Goal: Task Accomplishment & Management: Complete application form

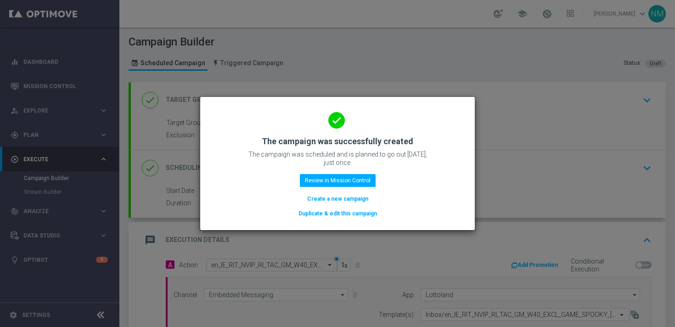
scroll to position [188, 0]
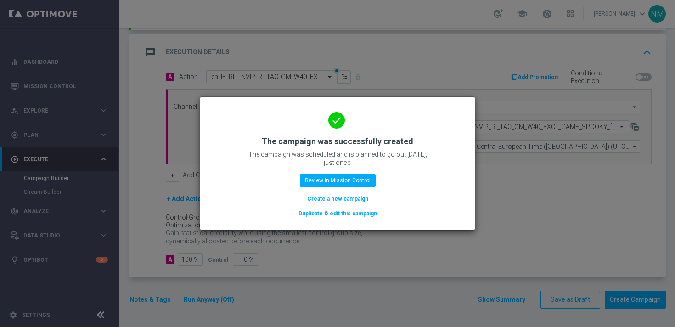
click at [404, 152] on p "The campaign was scheduled and is planned to go out [DATE], just once." at bounding box center [338, 158] width 184 height 17
click at [327, 182] on button "Review in Mission Control" at bounding box center [338, 180] width 76 height 13
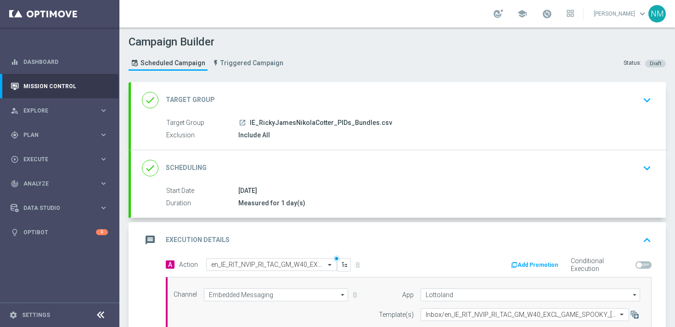
scroll to position [188, 0]
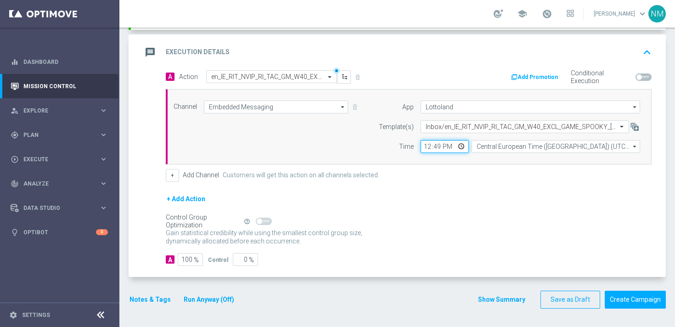
click at [464, 145] on input "12:49" at bounding box center [445, 146] width 48 height 13
type input "13:49"
click at [502, 182] on form "A Action Select action en_IE_RIT_NVIP_RI_TAC_GM_W40_EXCL_GAME_SPOOKY_[DATE] del…" at bounding box center [409, 168] width 486 height 196
click at [628, 303] on button "Create Campaign" at bounding box center [635, 300] width 61 height 18
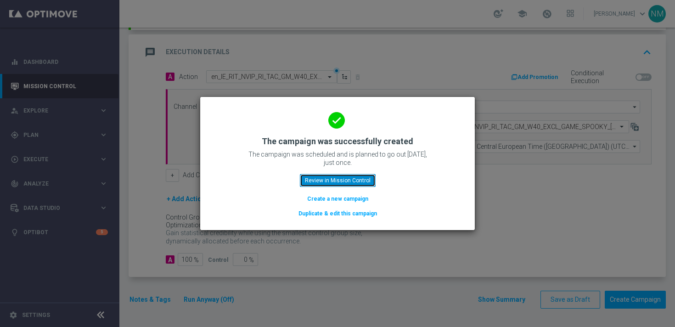
click at [350, 178] on button "Review in Mission Control" at bounding box center [338, 180] width 76 height 13
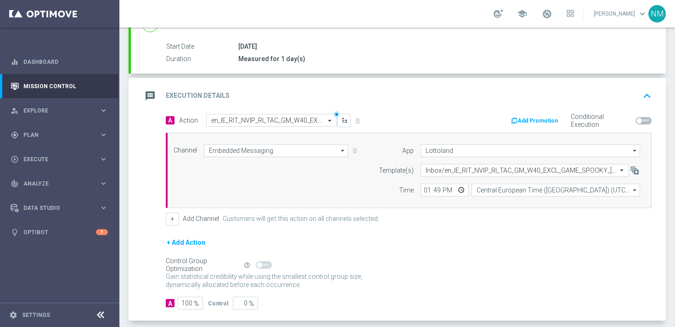
scroll to position [59, 0]
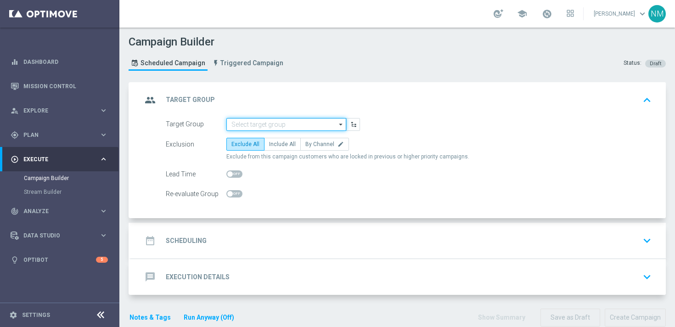
click at [242, 129] on input at bounding box center [286, 124] width 120 height 13
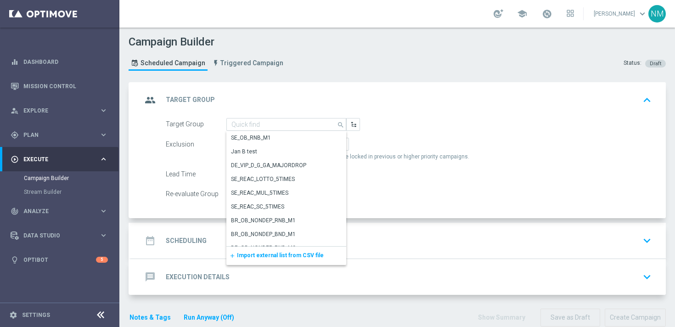
click at [245, 258] on div "add Import external list from CSV file" at bounding box center [286, 256] width 120 height 18
click at [252, 254] on span "Import external list from CSV file" at bounding box center [280, 255] width 87 height 6
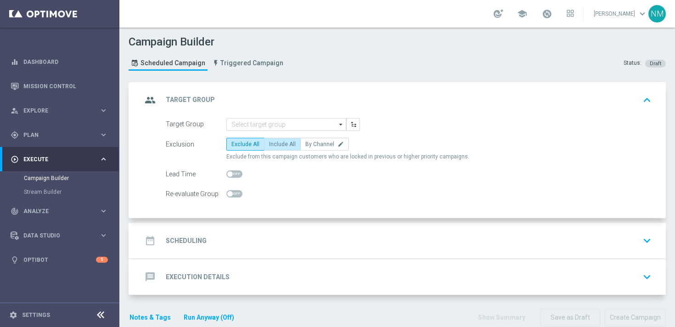
click at [281, 142] on span "Include All" at bounding box center [282, 144] width 27 height 6
click at [275, 143] on input "Include All" at bounding box center [272, 146] width 6 height 6
radio input "true"
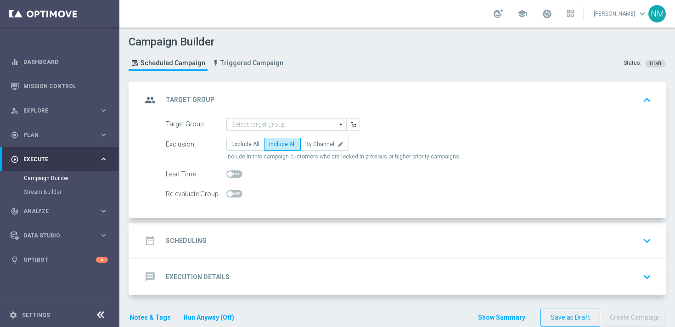
scroll to position [18, 0]
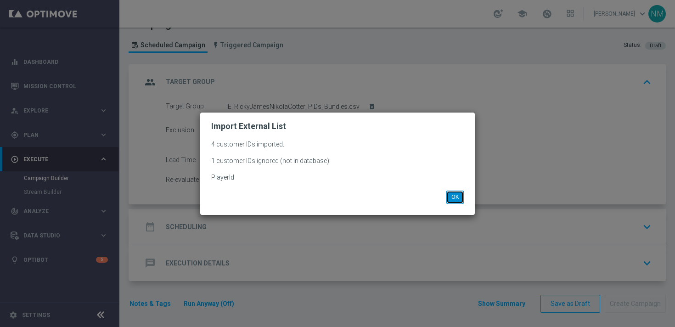
click at [455, 199] on button "OK" at bounding box center [454, 197] width 17 height 13
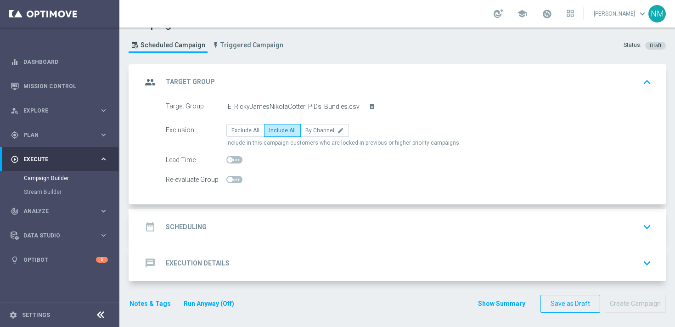
click at [369, 222] on div "date_range Scheduling keyboard_arrow_down" at bounding box center [398, 226] width 513 height 17
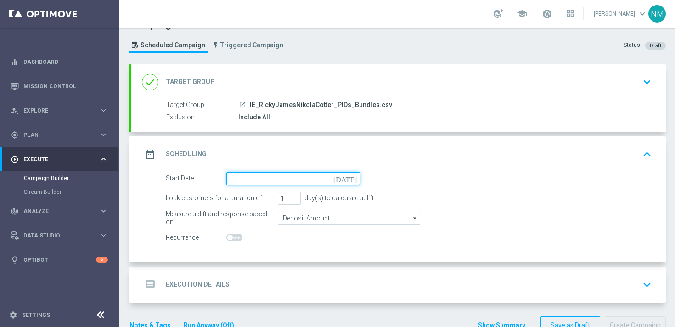
click at [271, 180] on input at bounding box center [293, 178] width 134 height 13
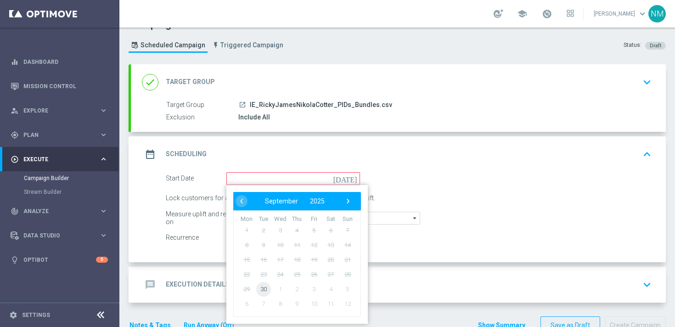
click at [262, 291] on span "30" at bounding box center [263, 288] width 15 height 15
type input "[DATE]"
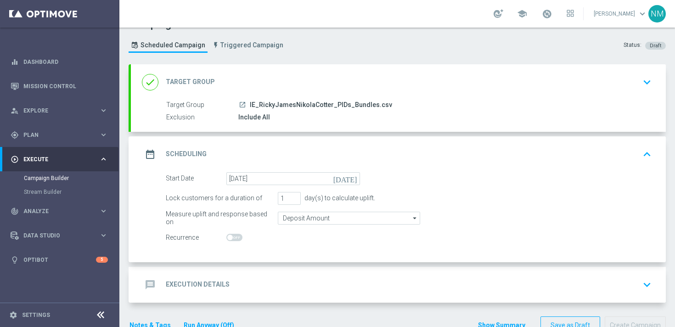
click at [238, 274] on div "message Execution Details keyboard_arrow_down" at bounding box center [398, 285] width 535 height 36
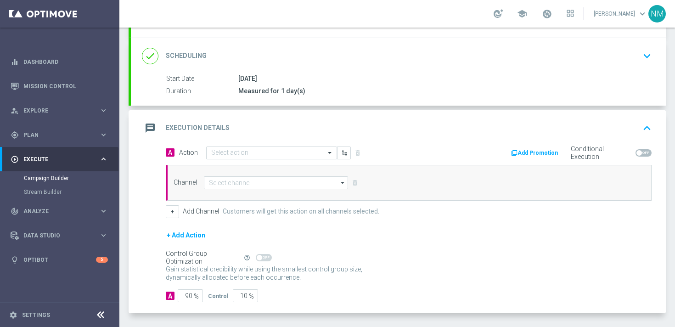
scroll to position [148, 0]
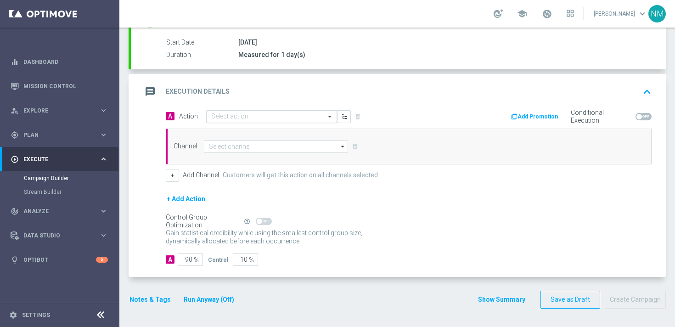
click at [238, 120] on input "text" at bounding box center [262, 117] width 102 height 8
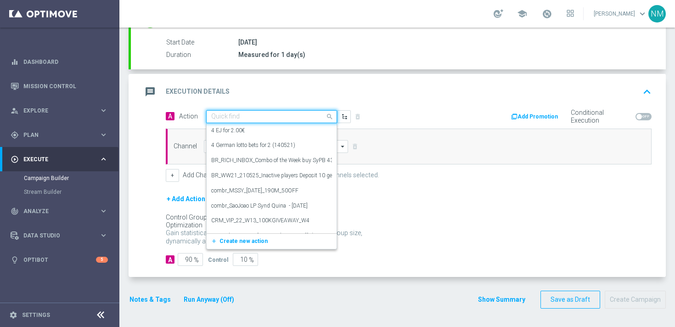
paste input "en_IE_RIT_NVIP_RI_TAC_GM_W40_EXCL_GAME_SPOOKY_[DATE]"
type input "en_IE_RIT_NVIP_RI_TAC_GM_W40_EXCL_GAME_SPOOKY_[DATE]"
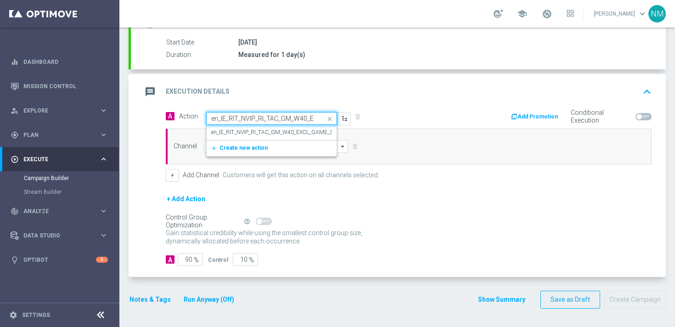
scroll to position [0, 99]
click at [245, 128] on div "en_IE_RIT_NVIP_RI_TAC_GM_W40_EXCL_GAME_SPOOKY_HALLOWEEN edit" at bounding box center [271, 132] width 121 height 15
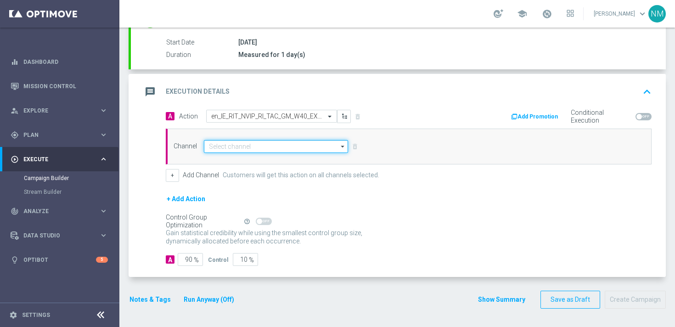
click at [243, 146] on input at bounding box center [276, 146] width 144 height 13
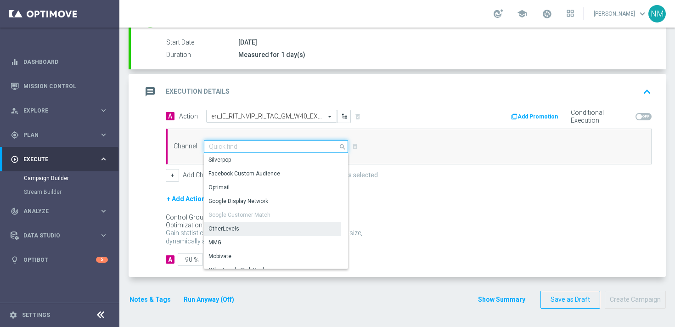
scroll to position [243, 0]
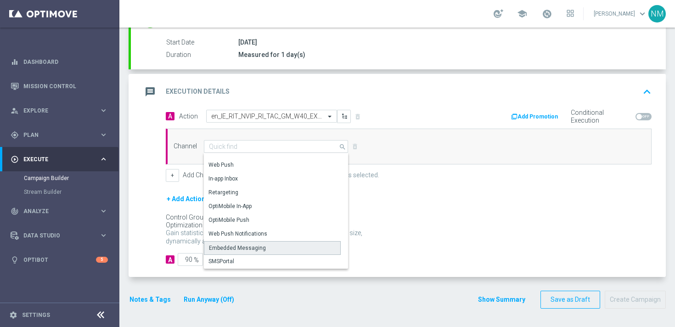
click at [232, 246] on div "Embedded Messaging" at bounding box center [237, 248] width 57 height 8
type input "Embedded Messaging"
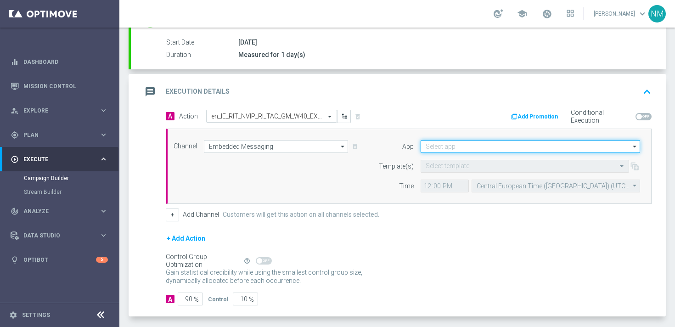
click at [463, 147] on input at bounding box center [530, 146] width 219 height 13
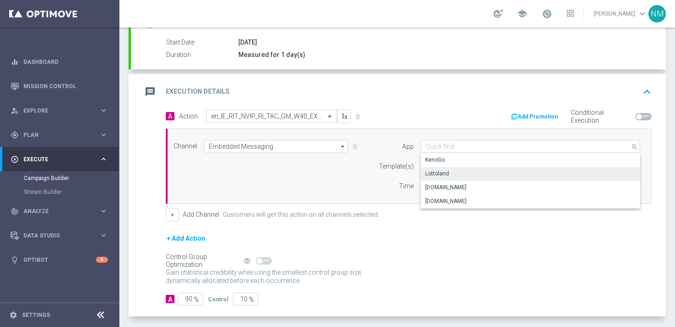
click at [448, 175] on div "Lottoland" at bounding box center [530, 173] width 219 height 13
type input "Lottoland"
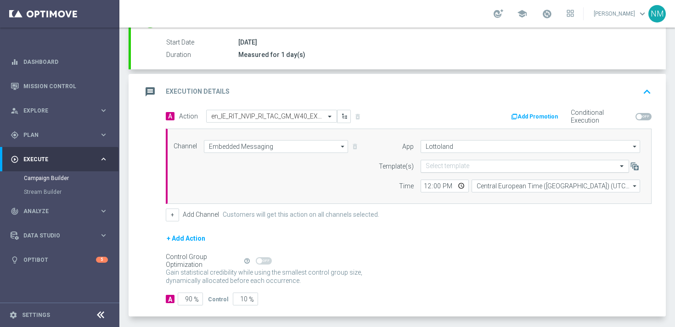
click at [450, 168] on input "text" at bounding box center [516, 167] width 180 height 8
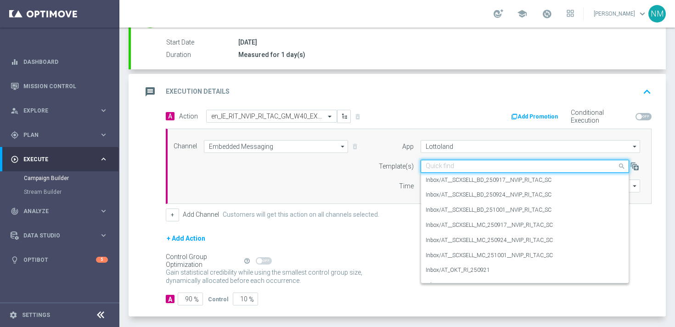
paste input "en_IE_RIT_NVIP_RI_TAC_GM_W40_EXCL_GAME_SPOOKY_[DATE]"
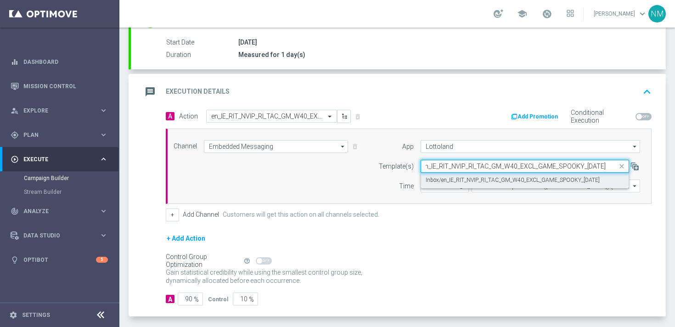
click at [450, 183] on label "Inbox/en_IE_RIT_NVIP_RI_TAC_GM_W40_EXCL_GAME_SPOOKY_[DATE]" at bounding box center [513, 180] width 174 height 8
type input "en_IE_RIT_NVIP_RI_TAC_GM_W40_EXCL_GAME_SPOOKY_[DATE]"
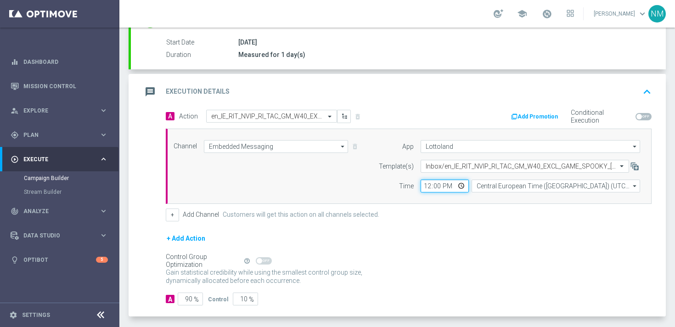
click at [461, 188] on input "12:00" at bounding box center [445, 186] width 48 height 13
type input "13:59"
click at [495, 227] on form "A Action Select action en_IE_RIT_NVIP_RI_TAC_GM_W40_EXCL_GAME_SPOOKY_[DATE] del…" at bounding box center [409, 208] width 486 height 196
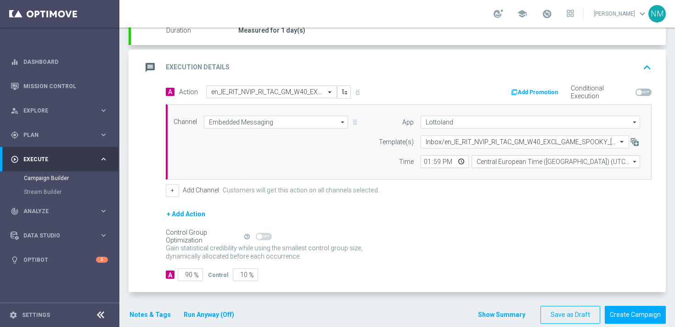
scroll to position [188, 0]
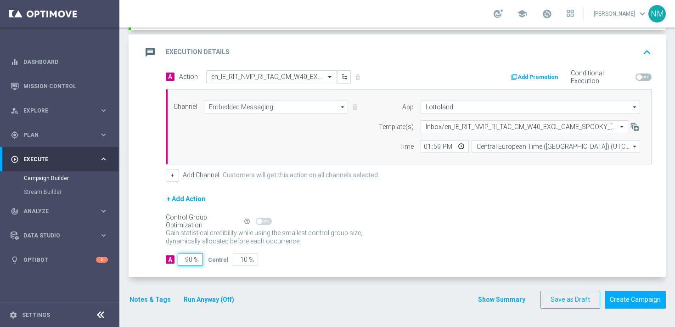
click at [191, 258] on input "90" at bounding box center [190, 259] width 25 height 13
type input "0"
type input "100"
type input "10"
type input "90"
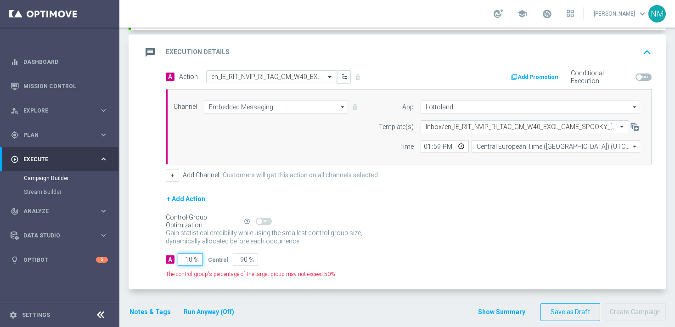
type input "100"
type input "0"
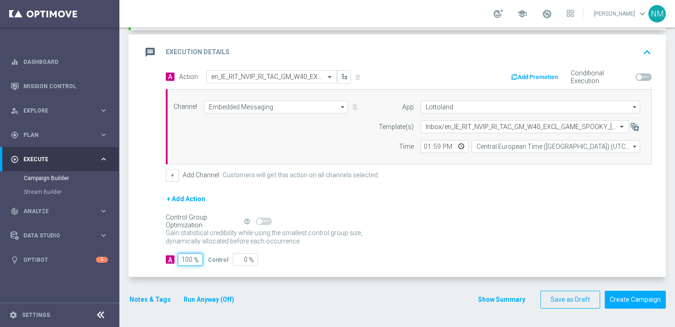
type input "100"
click at [146, 306] on div "Notes & Tags Run Anyway (Off)" at bounding box center [188, 300] width 118 height 18
click at [146, 301] on button "Notes & Tags" at bounding box center [150, 299] width 43 height 11
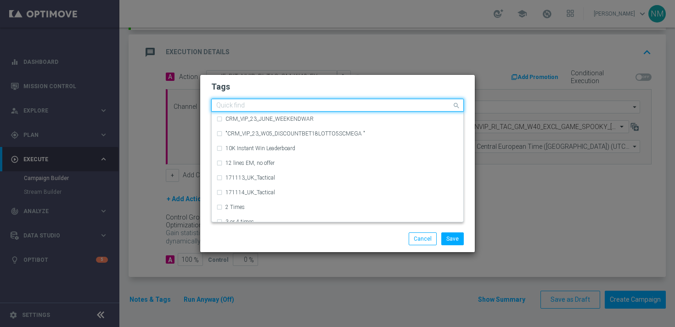
click at [303, 104] on input "text" at bounding box center [334, 106] width 236 height 8
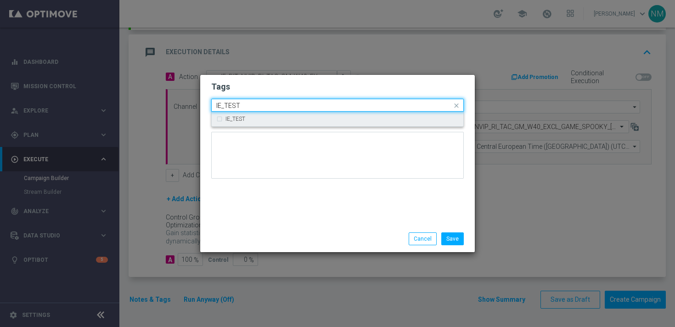
click at [297, 124] on div "IE_TEST" at bounding box center [337, 119] width 242 height 15
type input "IE_TEST"
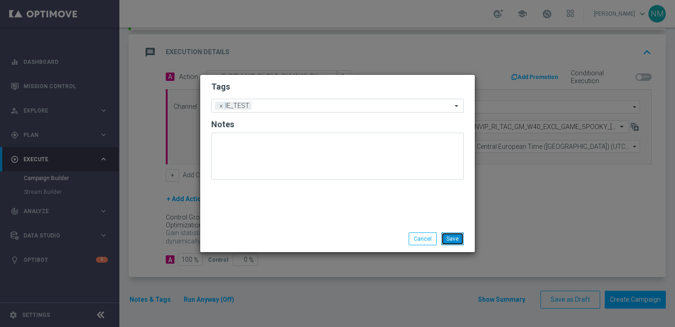
click at [455, 239] on button "Save" at bounding box center [452, 238] width 22 height 13
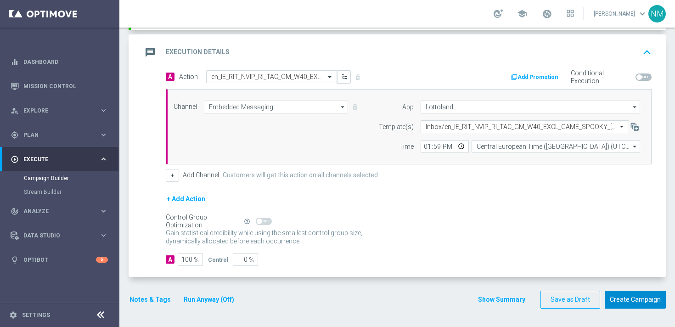
click at [611, 303] on button "Create Campaign" at bounding box center [635, 300] width 61 height 18
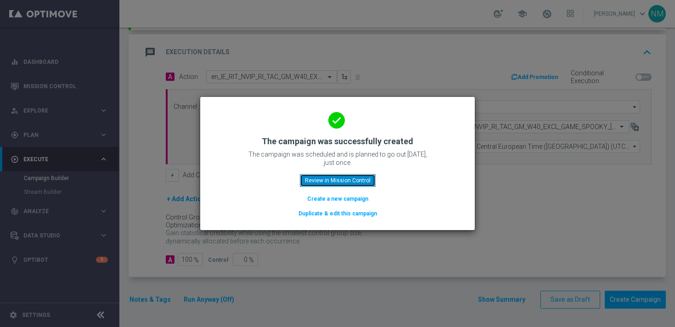
click at [355, 184] on button "Review in Mission Control" at bounding box center [338, 180] width 76 height 13
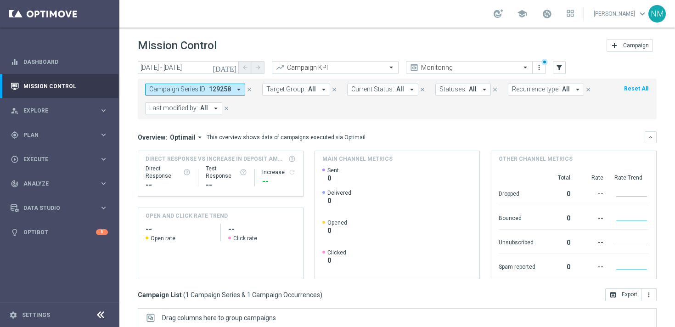
scroll to position [151, 0]
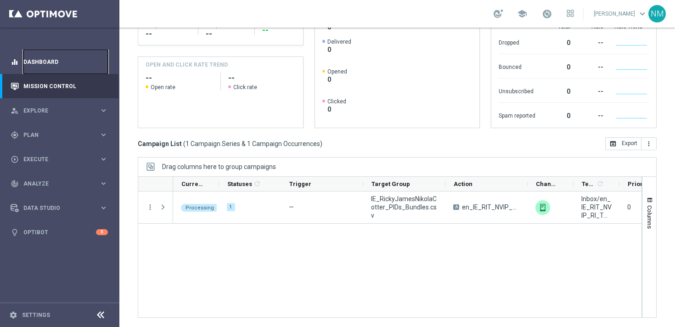
click at [57, 66] on link "Dashboard" at bounding box center [65, 62] width 84 height 24
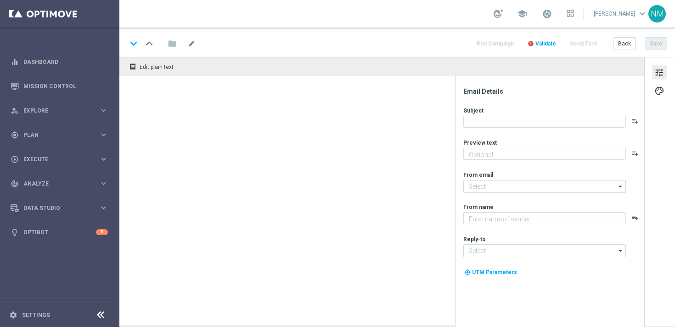
type textarea "Secure your extra entries and get even closer to that dream prize"
type textarea "Lottoland"
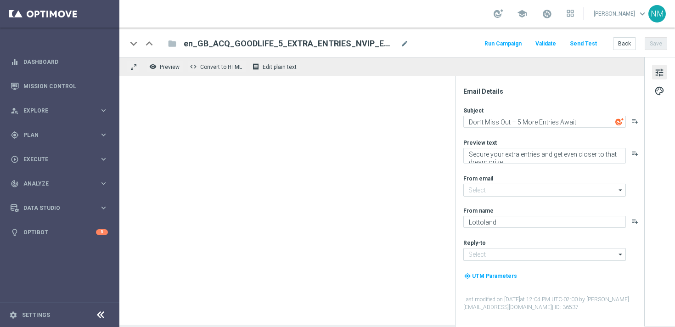
type input "[EMAIL_ADDRESS][DOMAIN_NAME]"
type input "support@lottoland.co.uk"
